Goal: Task Accomplishment & Management: Use online tool/utility

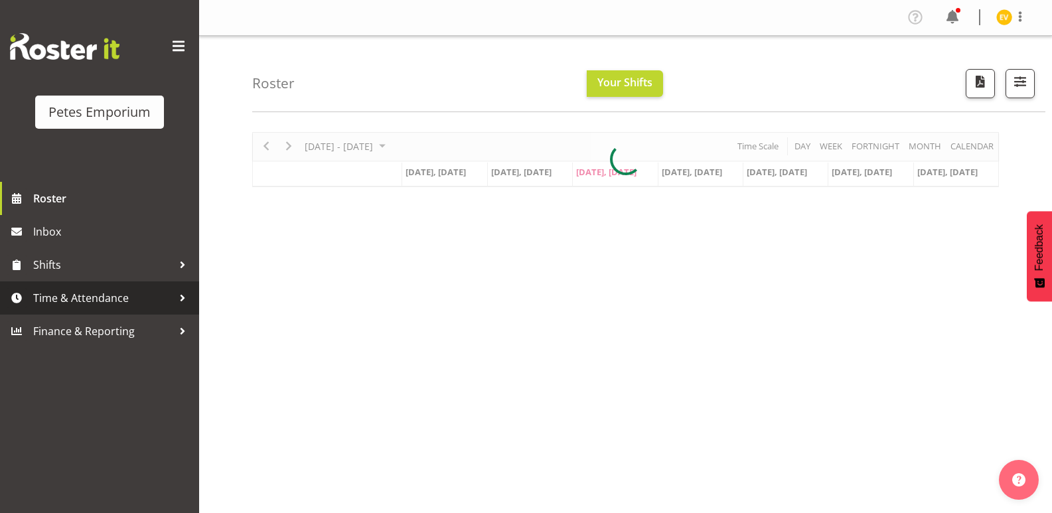
click at [165, 298] on span "Time & Attendance" at bounding box center [102, 298] width 139 height 20
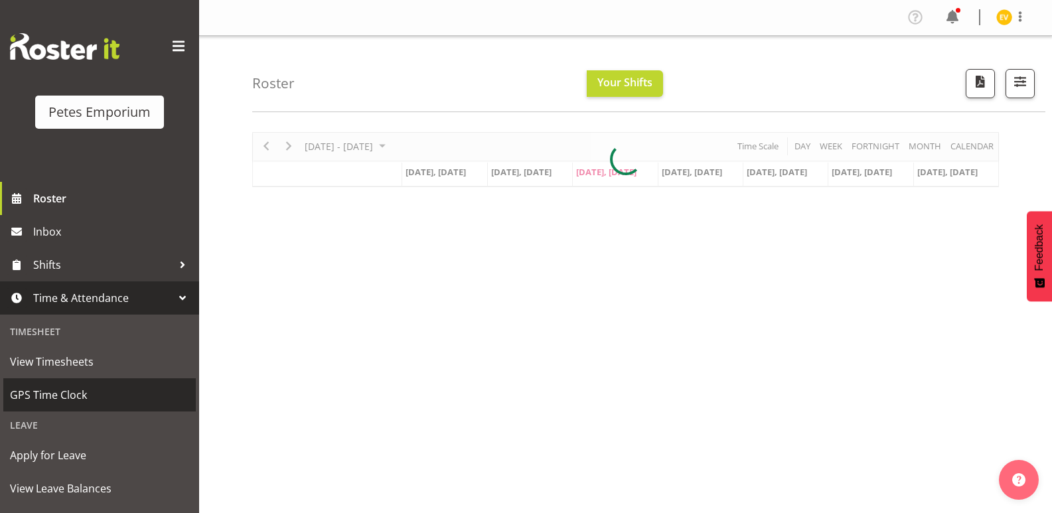
click at [130, 400] on span "GPS Time Clock" at bounding box center [99, 395] width 179 height 20
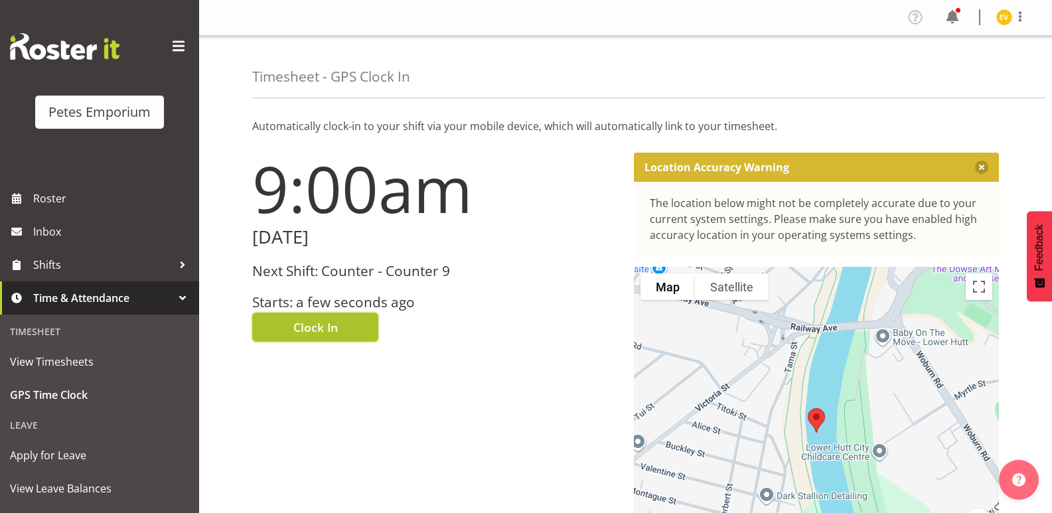
click at [322, 334] on span "Clock In" at bounding box center [315, 327] width 44 height 17
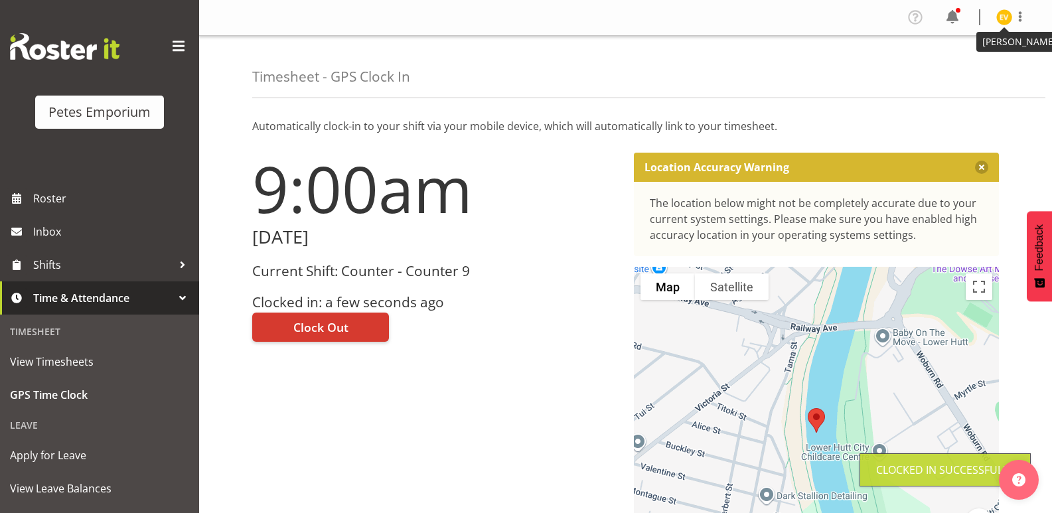
click at [1002, 17] on img at bounding box center [1004, 17] width 16 height 16
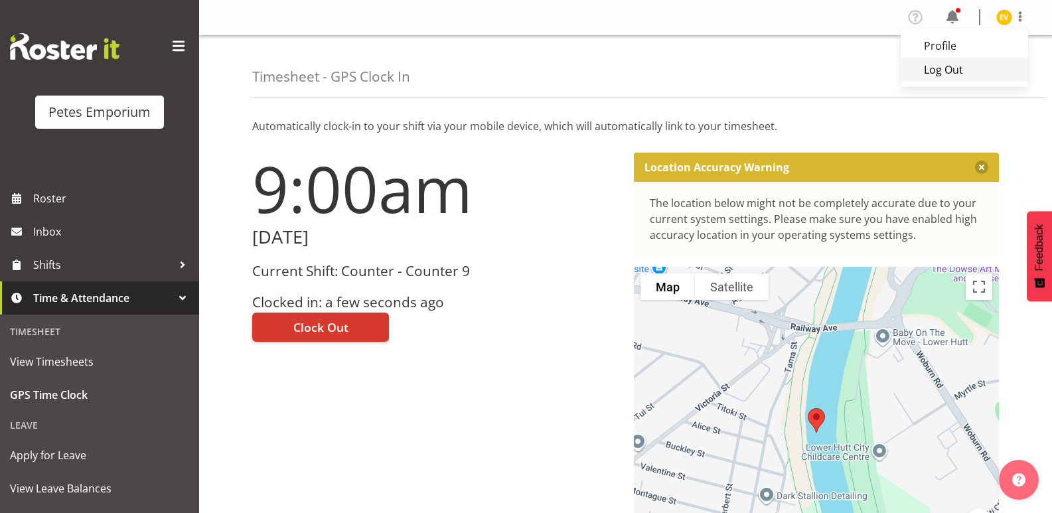
click at [979, 69] on link "Log Out" at bounding box center [964, 70] width 127 height 24
